Goal: Use online tool/utility: Utilize a website feature to perform a specific function

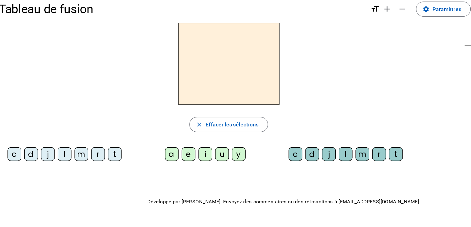
click at [57, 136] on div "l" at bounding box center [58, 133] width 11 height 11
click at [143, 132] on div "a" at bounding box center [145, 133] width 11 height 11
click at [45, 133] on div "j" at bounding box center [44, 133] width 11 height 11
click at [168, 136] on div "i" at bounding box center [172, 133] width 11 height 11
click at [198, 132] on div "y" at bounding box center [199, 133] width 11 height 11
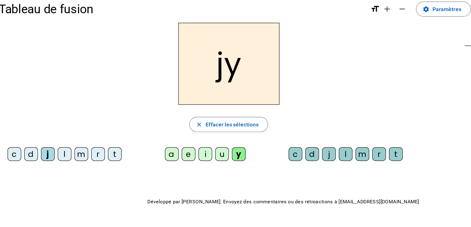
click at [98, 135] on div "t" at bounding box center [98, 133] width 11 height 11
click at [161, 130] on div "e" at bounding box center [158, 133] width 11 height 11
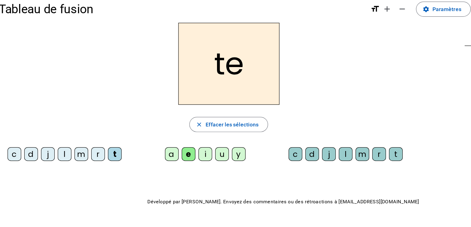
click at [185, 138] on div "u" at bounding box center [185, 133] width 11 height 11
click at [28, 133] on div "d" at bounding box center [31, 133] width 11 height 11
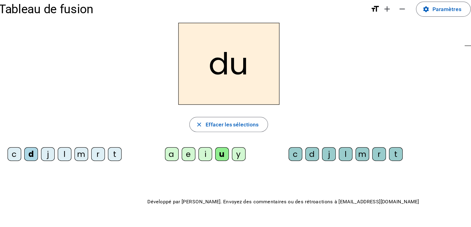
click at [84, 134] on div "r" at bounding box center [85, 133] width 11 height 11
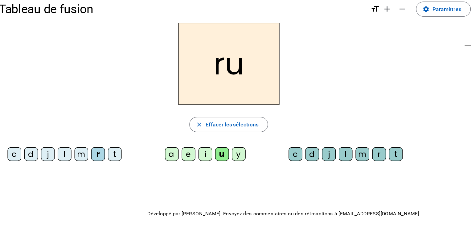
click at [147, 134] on div "a" at bounding box center [145, 133] width 11 height 11
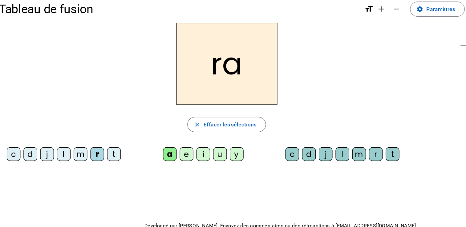
click at [173, 130] on div "i" at bounding box center [170, 133] width 11 height 11
click at [29, 133] on div "d" at bounding box center [30, 133] width 11 height 11
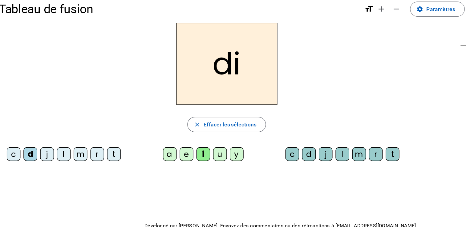
click at [138, 132] on div "a" at bounding box center [143, 133] width 11 height 11
click at [54, 132] on div "l" at bounding box center [57, 133] width 11 height 11
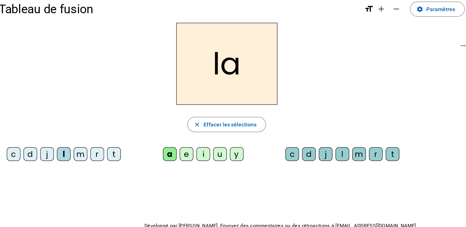
click at [243, 129] on div "c" at bounding box center [242, 133] width 11 height 11
click at [257, 134] on div "d" at bounding box center [256, 133] width 11 height 11
click at [169, 132] on div "i" at bounding box center [170, 133] width 11 height 11
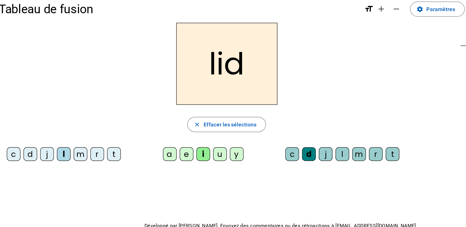
click at [180, 131] on div "u" at bounding box center [184, 133] width 11 height 11
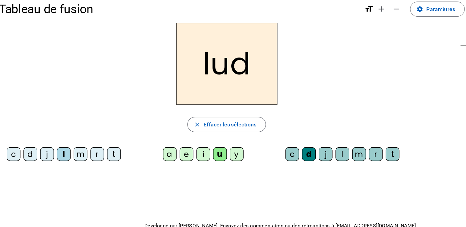
click at [68, 132] on div "m" at bounding box center [71, 133] width 11 height 11
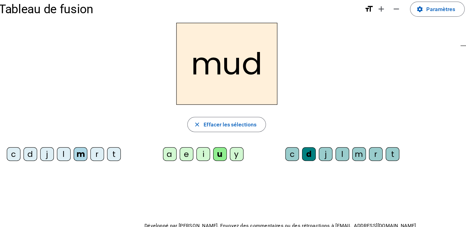
click at [45, 134] on div "j" at bounding box center [44, 133] width 11 height 11
